Goal: Task Accomplishment & Management: Complete application form

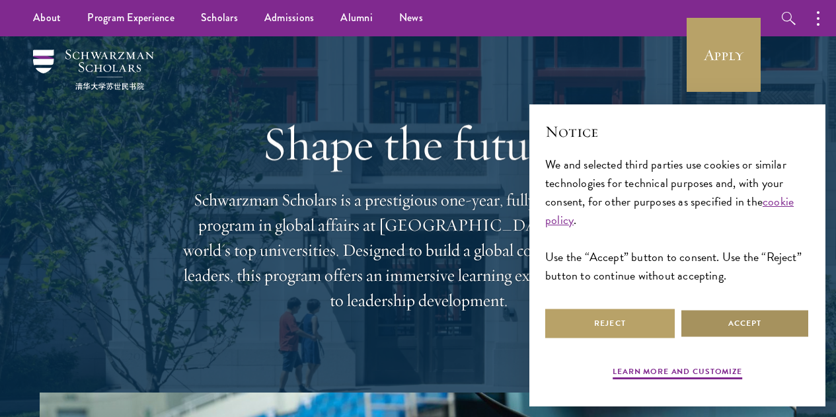
click at [794, 318] on button "Accept" at bounding box center [744, 324] width 129 height 30
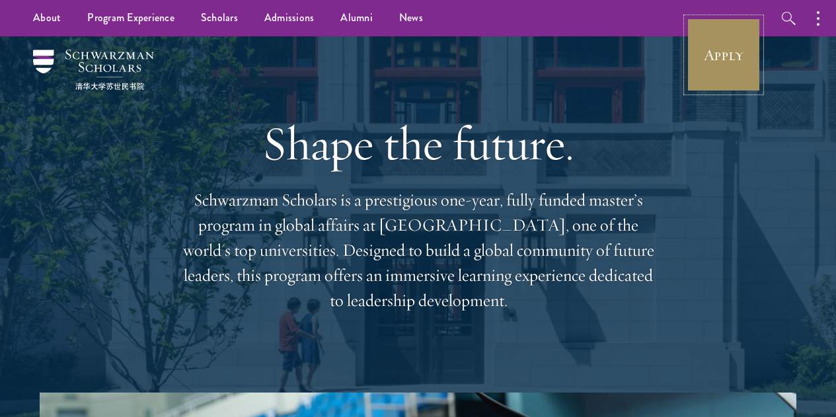
click at [715, 48] on link "Apply" at bounding box center [723, 55] width 74 height 74
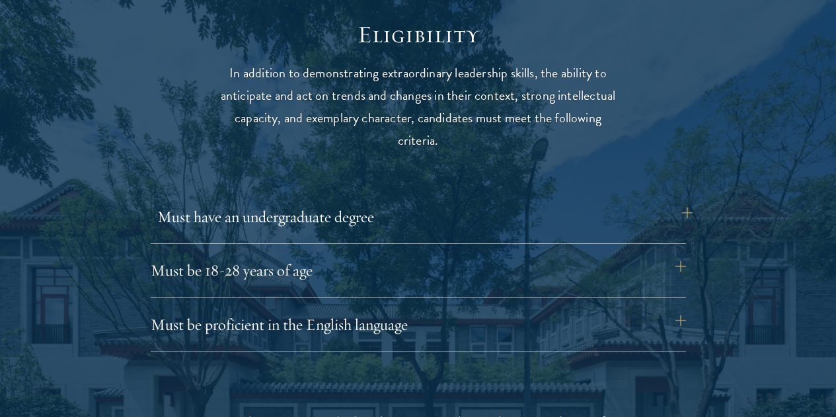
scroll to position [1768, 0]
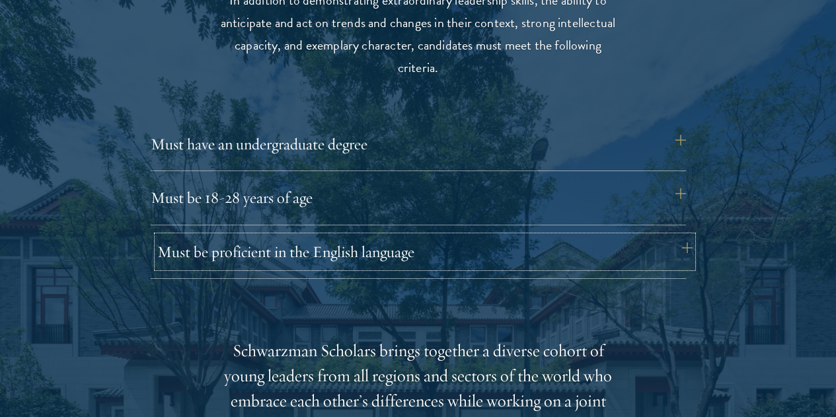
click at [561, 236] on button "Must be proficient in the English language" at bounding box center [424, 252] width 535 height 32
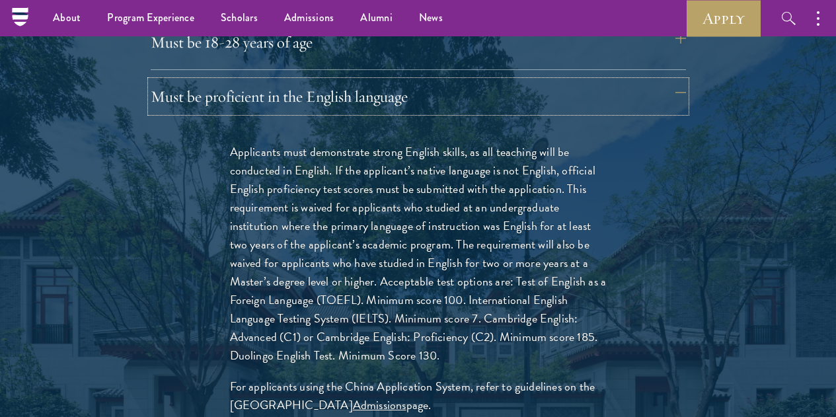
scroll to position [1922, 0]
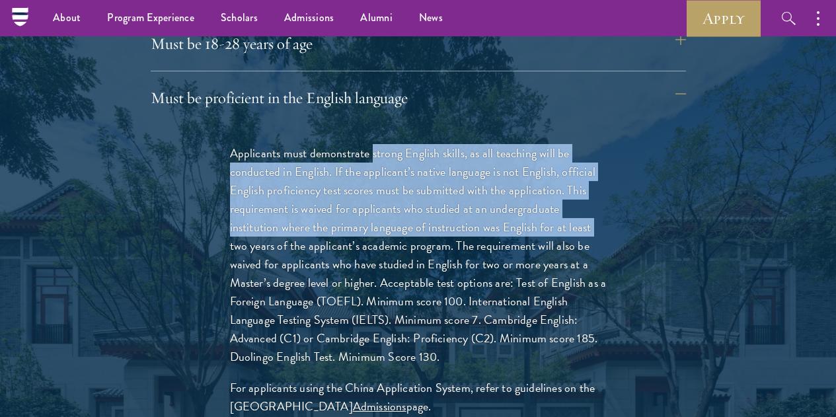
drag, startPoint x: 379, startPoint y: 121, endPoint x: 325, endPoint y: 209, distance: 103.2
click at [325, 209] on p "Applicants must demonstrate strong English skills, as all teaching will be cond…" at bounding box center [418, 255] width 377 height 223
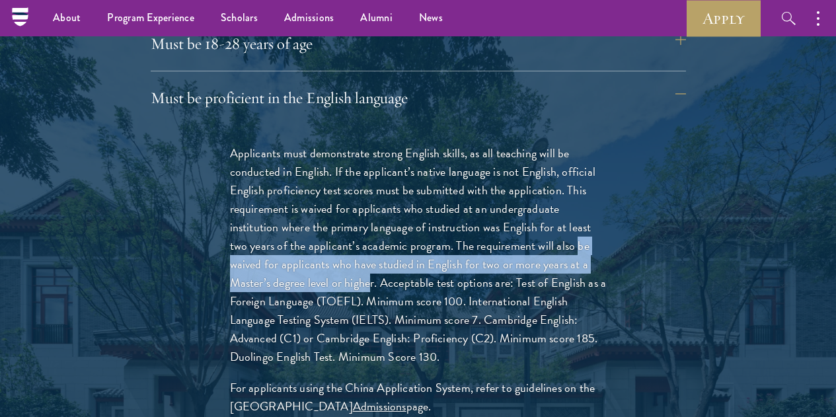
drag, startPoint x: 334, startPoint y: 230, endPoint x: 507, endPoint y: 257, distance: 174.5
click at [507, 257] on p "Applicants must demonstrate strong English skills, as all teaching will be cond…" at bounding box center [418, 255] width 377 height 223
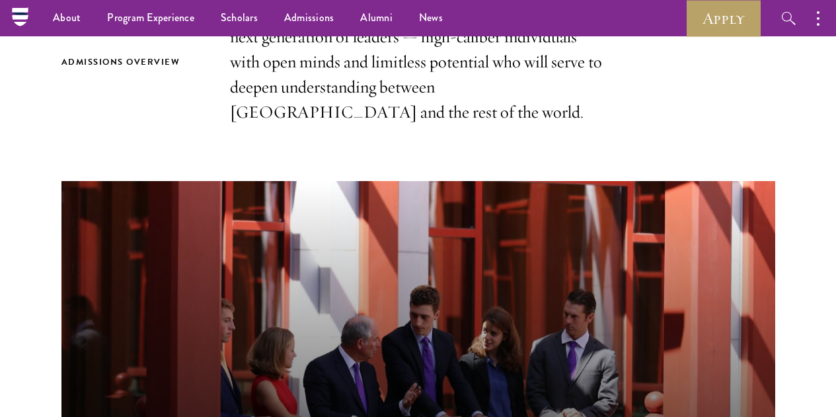
scroll to position [472, 0]
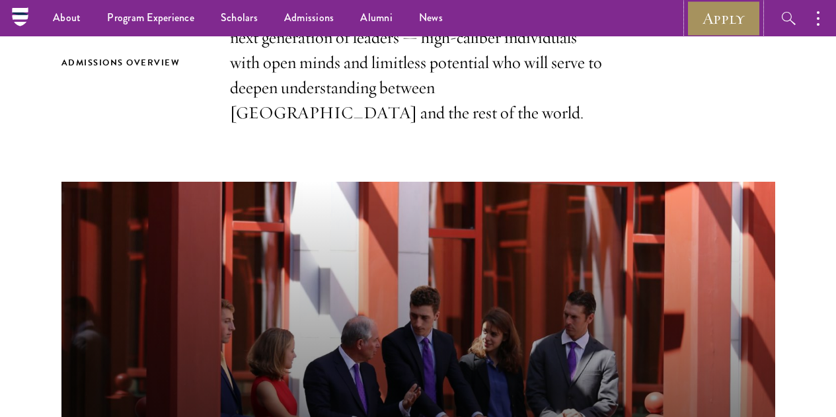
click at [719, 20] on link "Apply" at bounding box center [723, 18] width 74 height 36
